Goal: Check status: Check status

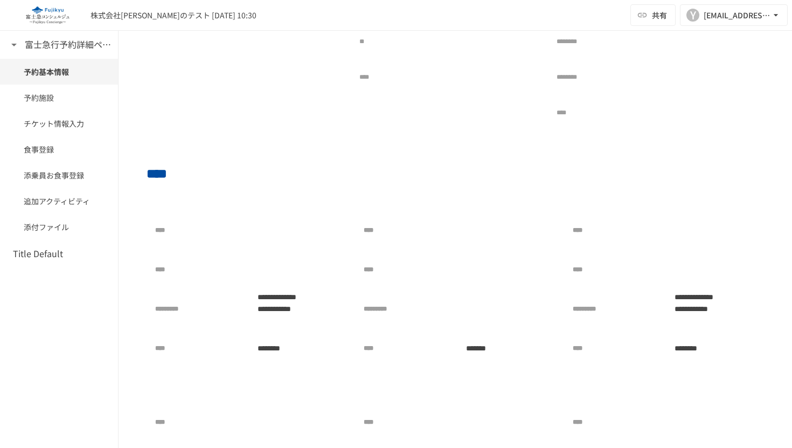
scroll to position [343, 0]
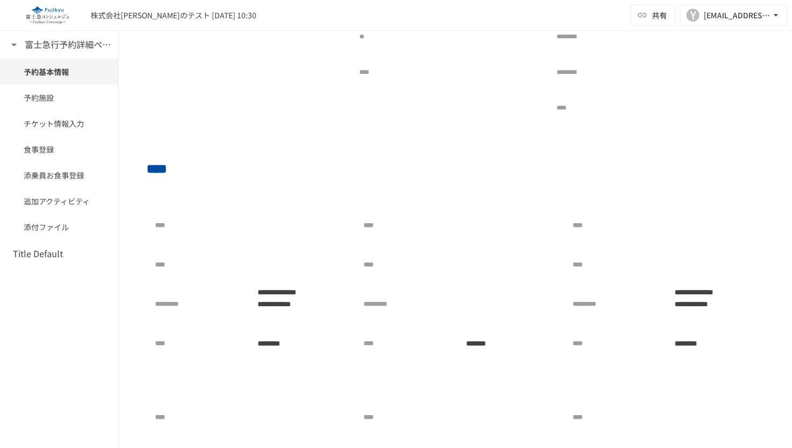
click at [257, 227] on div at bounding box center [294, 225] width 87 height 22
click at [256, 223] on div at bounding box center [294, 225] width 87 height 22
click at [270, 248] on div "**********" at bounding box center [246, 284] width 183 height 140
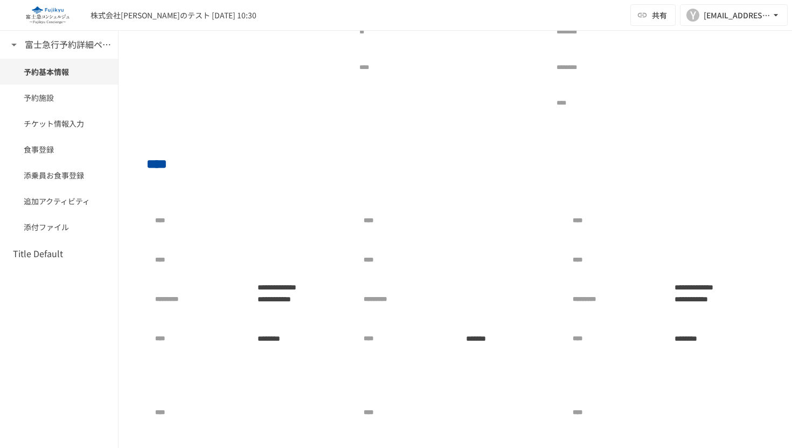
click at [262, 228] on div at bounding box center [294, 221] width 87 height 22
click at [278, 228] on div at bounding box center [294, 221] width 87 height 22
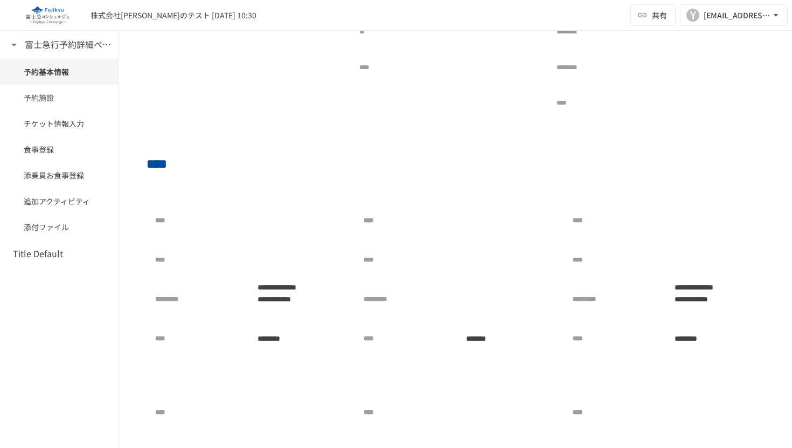
click at [277, 227] on div at bounding box center [294, 221] width 87 height 22
click at [275, 260] on div at bounding box center [294, 260] width 87 height 22
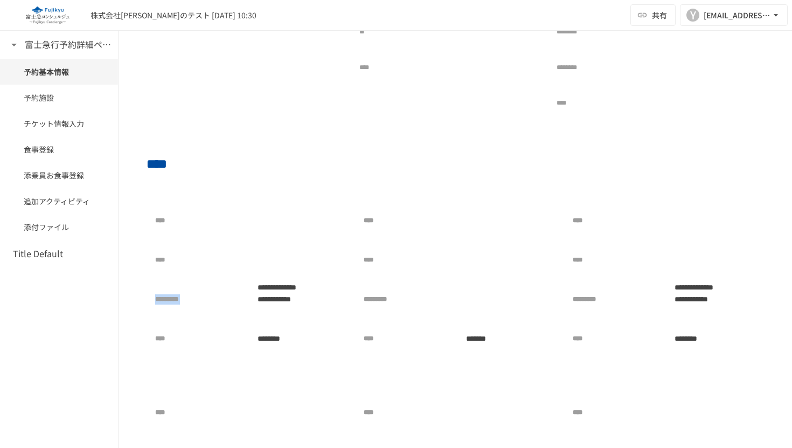
click at [275, 260] on div at bounding box center [294, 260] width 87 height 22
click at [251, 258] on div at bounding box center [294, 260] width 87 height 22
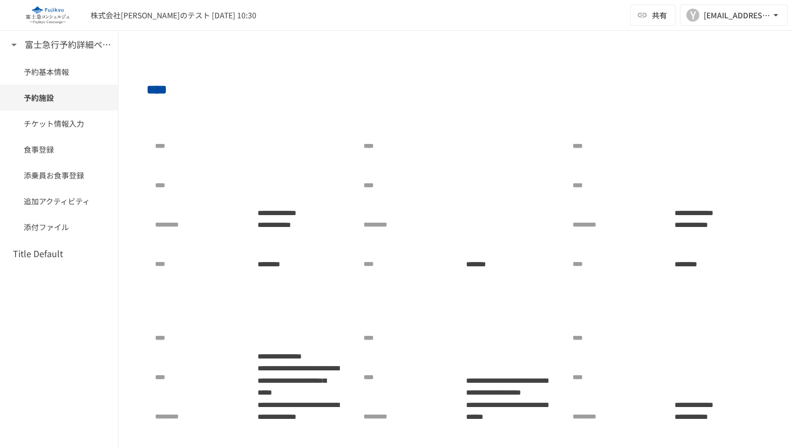
scroll to position [468, 0]
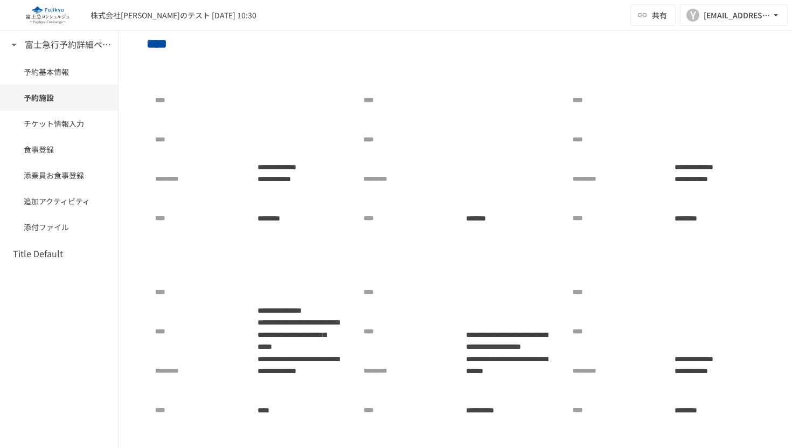
click at [472, 94] on div at bounding box center [503, 100] width 87 height 22
click at [475, 137] on div at bounding box center [503, 140] width 87 height 22
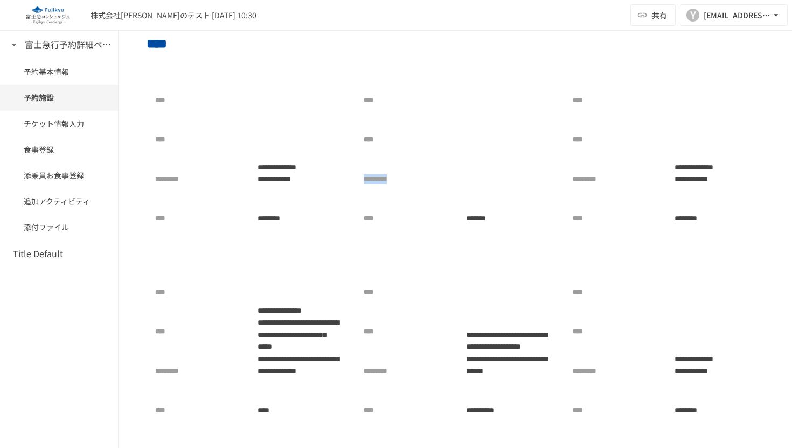
click at [475, 137] on div at bounding box center [503, 140] width 87 height 22
click at [461, 281] on div at bounding box center [503, 292] width 87 height 22
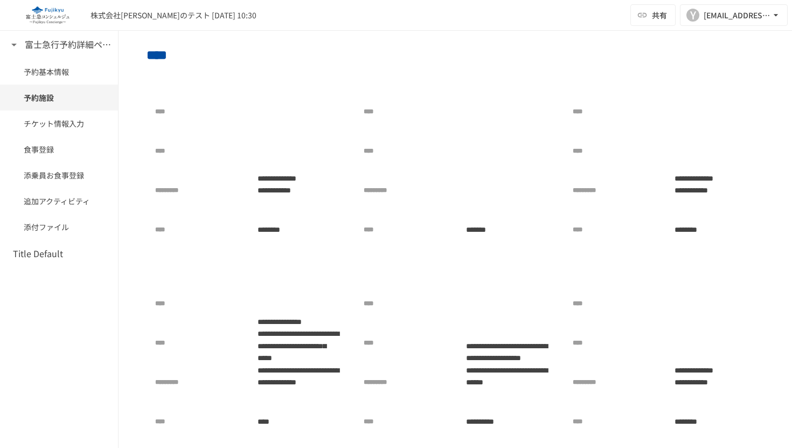
scroll to position [455, 0]
click at [442, 92] on div "**** **** ********* **** *******" at bounding box center [455, 163] width 200 height 183
